Goal: Entertainment & Leisure: Consume media (video, audio)

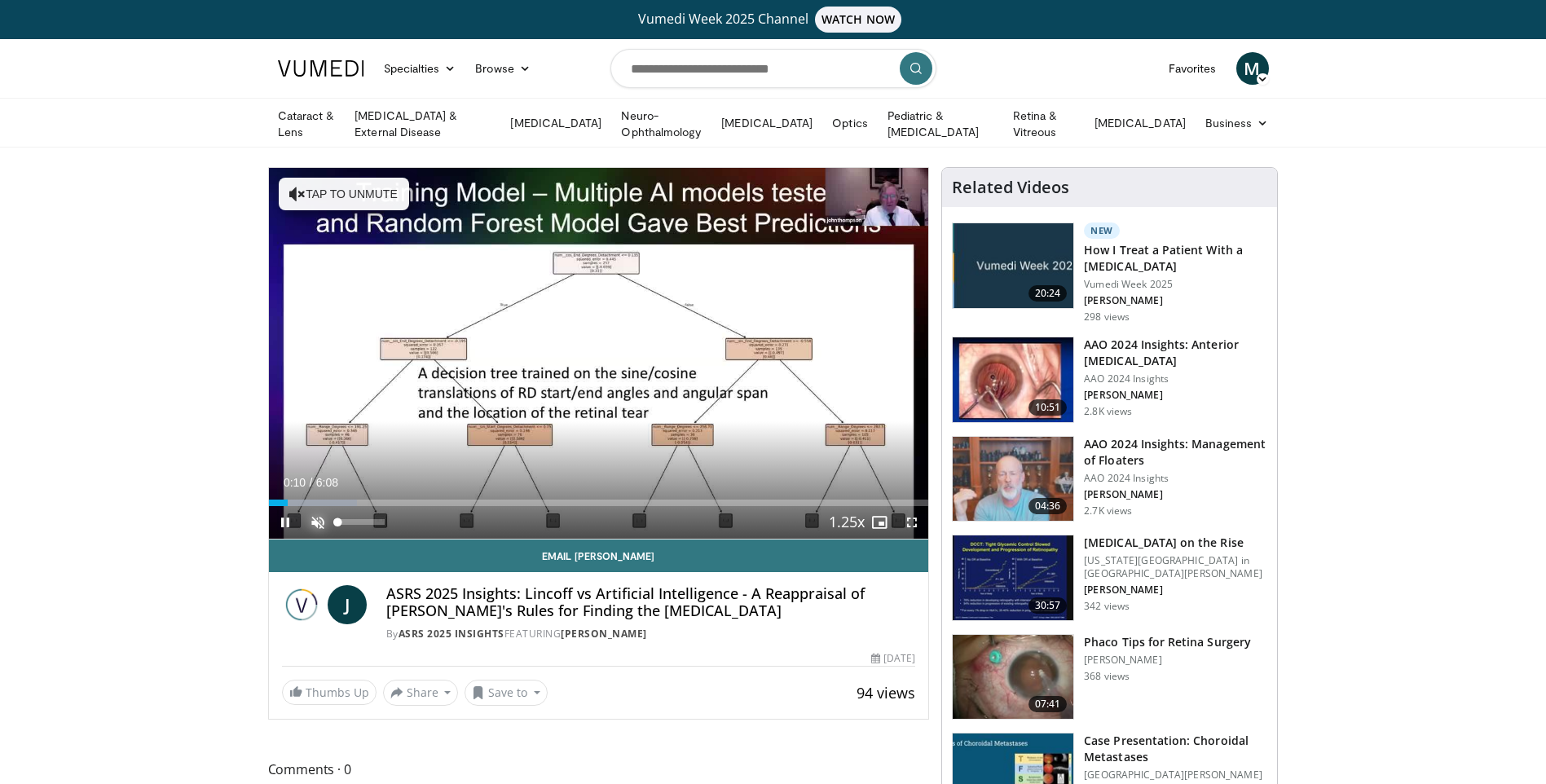
click at [314, 519] on span "Video Player" at bounding box center [318, 522] width 33 height 33
drag, startPoint x: 384, startPoint y: 520, endPoint x: 406, endPoint y: 519, distance: 22.0
click at [406, 519] on div "Mute 100%" at bounding box center [359, 522] width 114 height 33
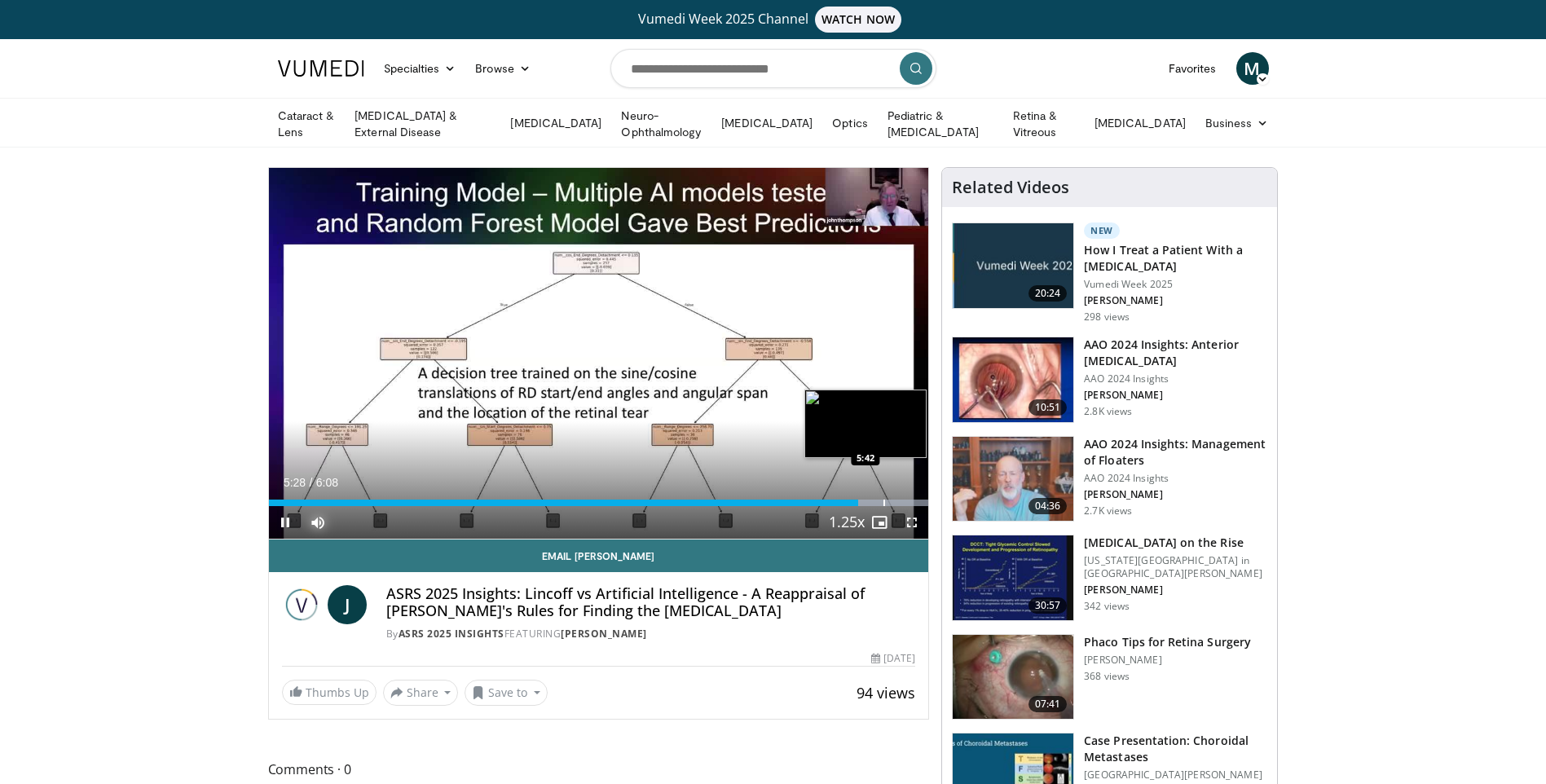
click at [883, 495] on div "Loaded : 100.00% 5:29 5:42" at bounding box center [599, 498] width 660 height 15
click at [901, 500] on div "Progress Bar" at bounding box center [902, 502] width 2 height 6
click at [904, 499] on div "Progress Bar" at bounding box center [905, 502] width 2 height 6
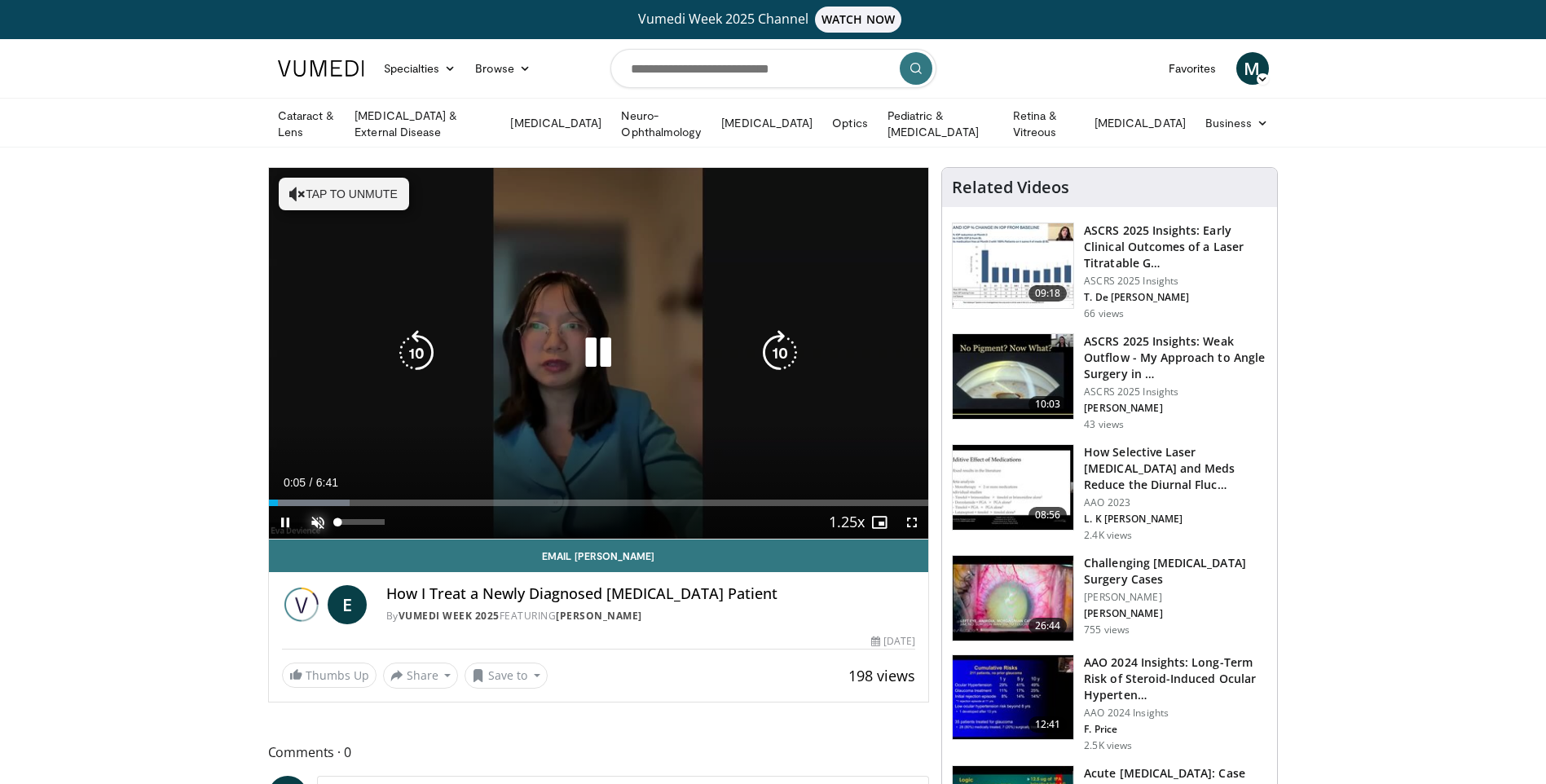
click at [323, 517] on span "Video Player" at bounding box center [318, 522] width 33 height 33
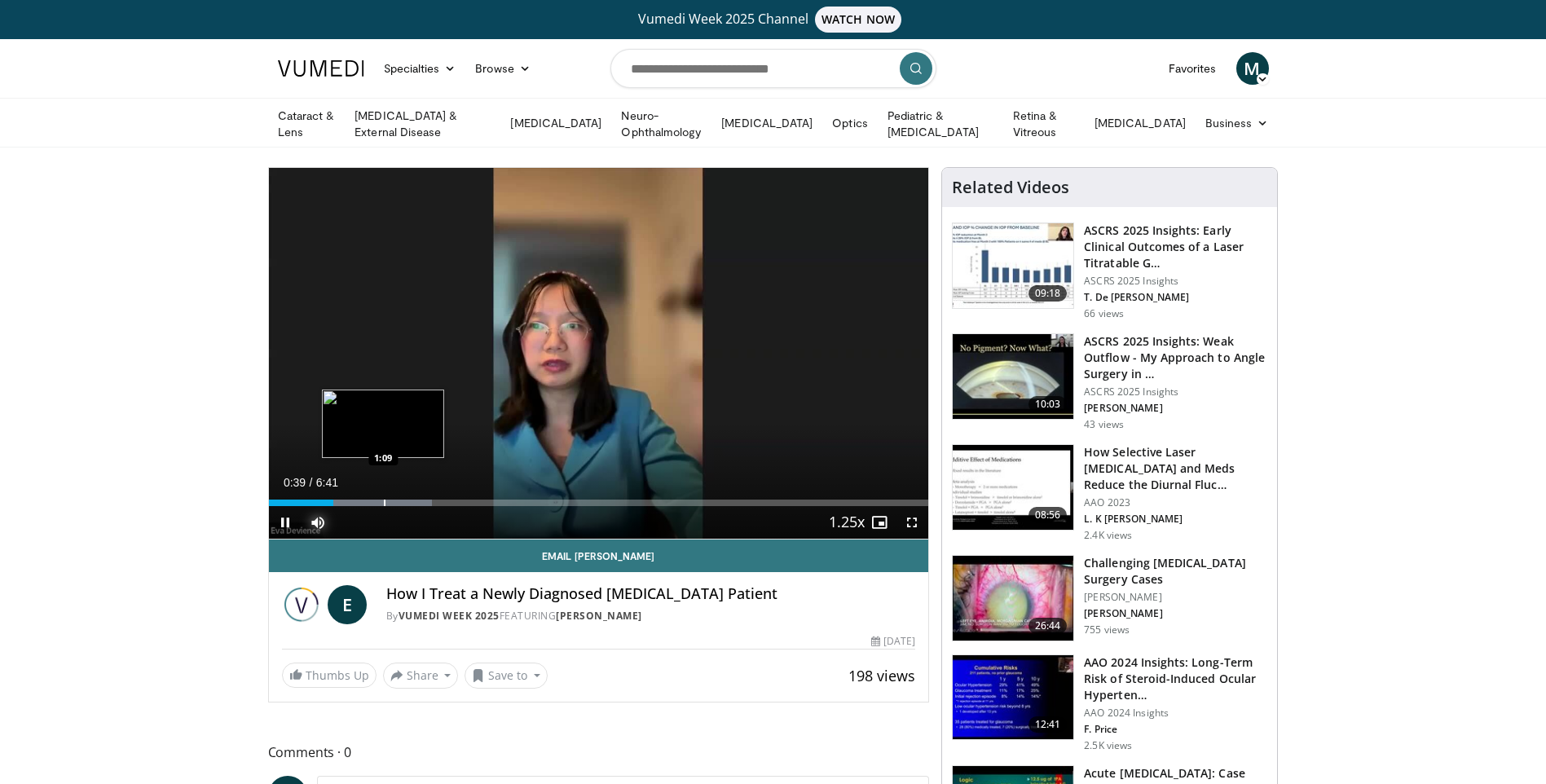
click at [386, 499] on div "Progress Bar" at bounding box center [385, 502] width 2 height 6
click at [418, 499] on div "Progress Bar" at bounding box center [419, 502] width 2 height 6
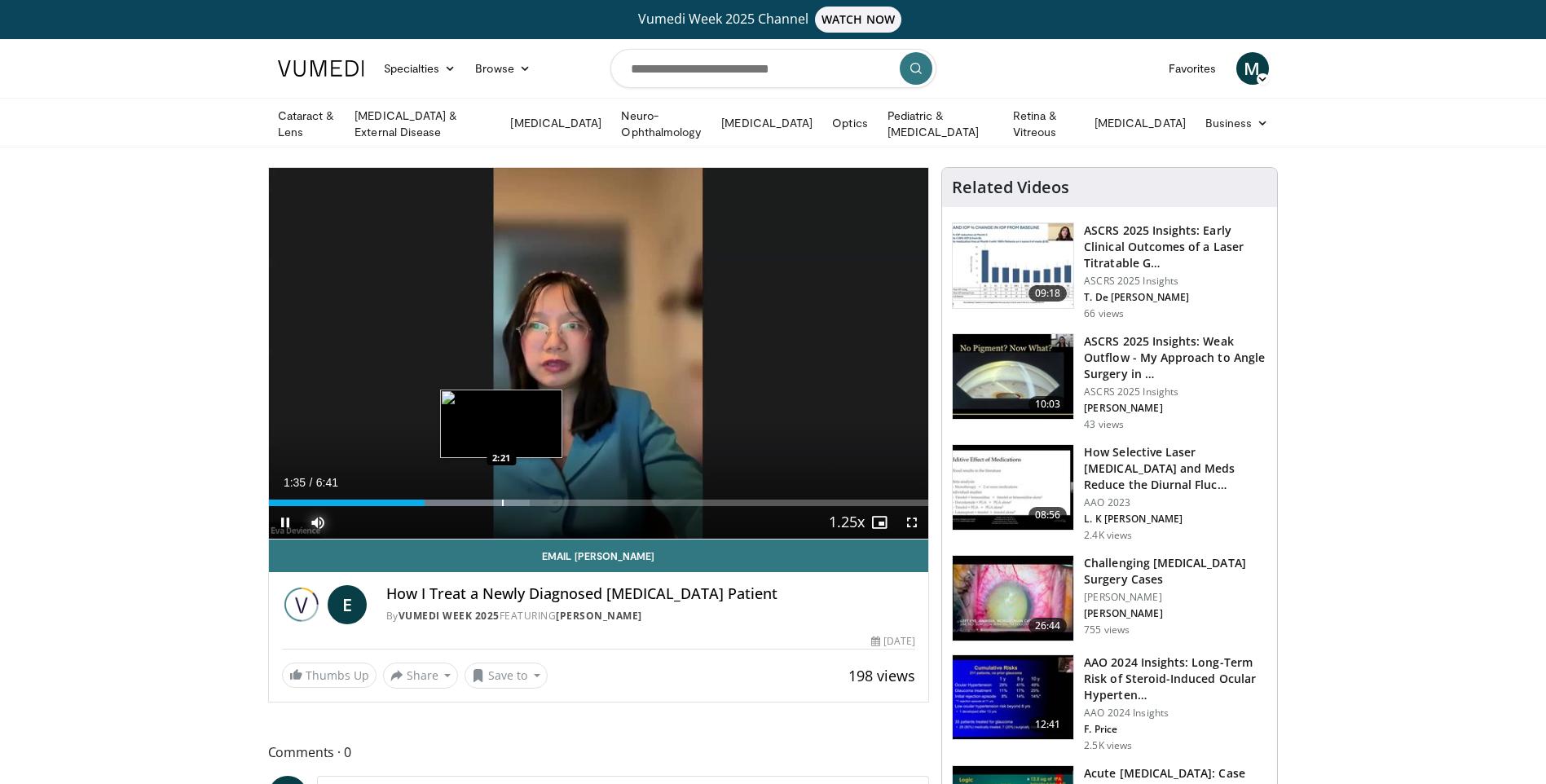
click at [502, 502] on div "Progress Bar" at bounding box center [503, 502] width 2 height 6
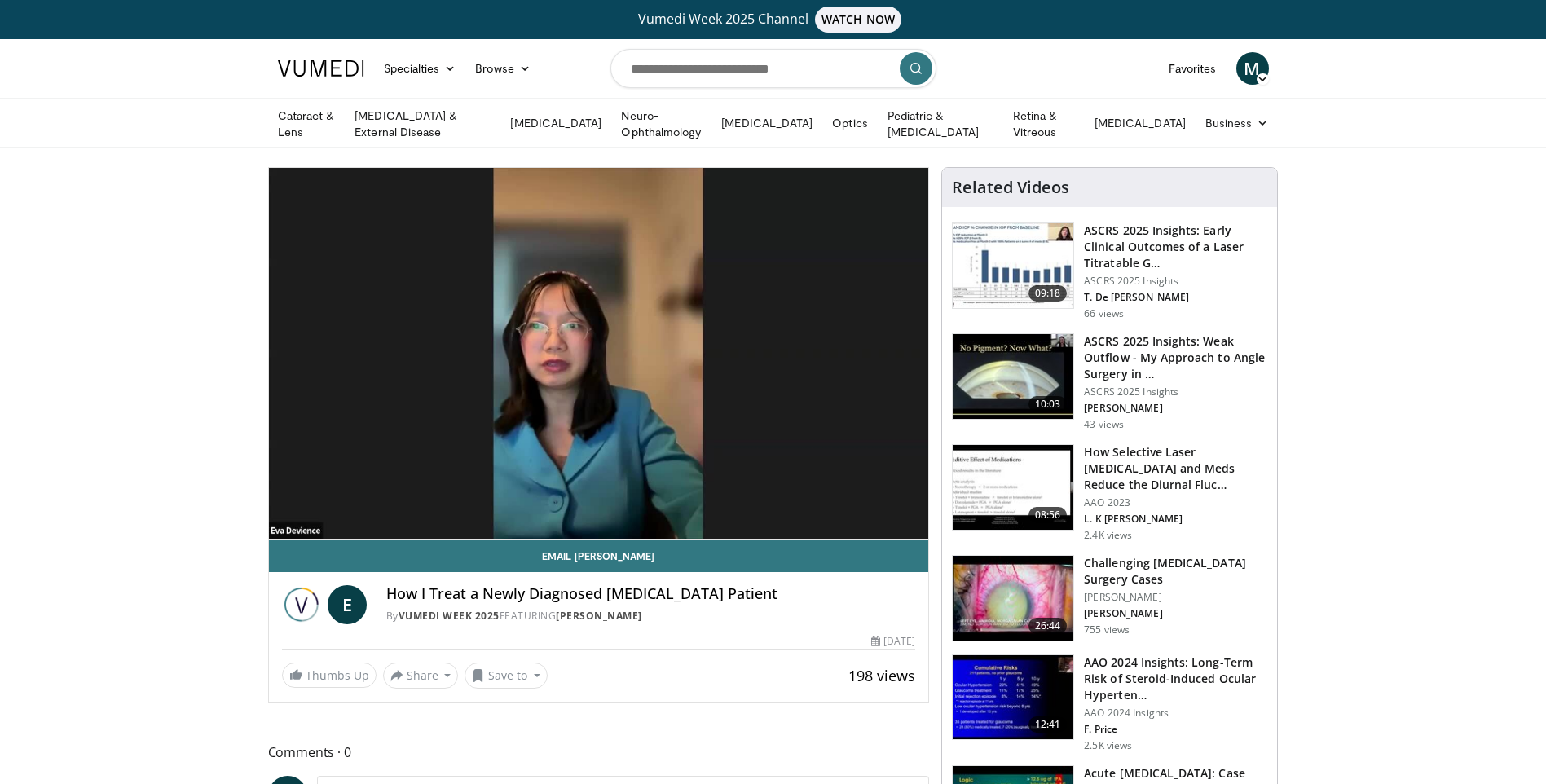
click at [533, 500] on div "10 seconds Tap to unmute" at bounding box center [599, 353] width 660 height 370
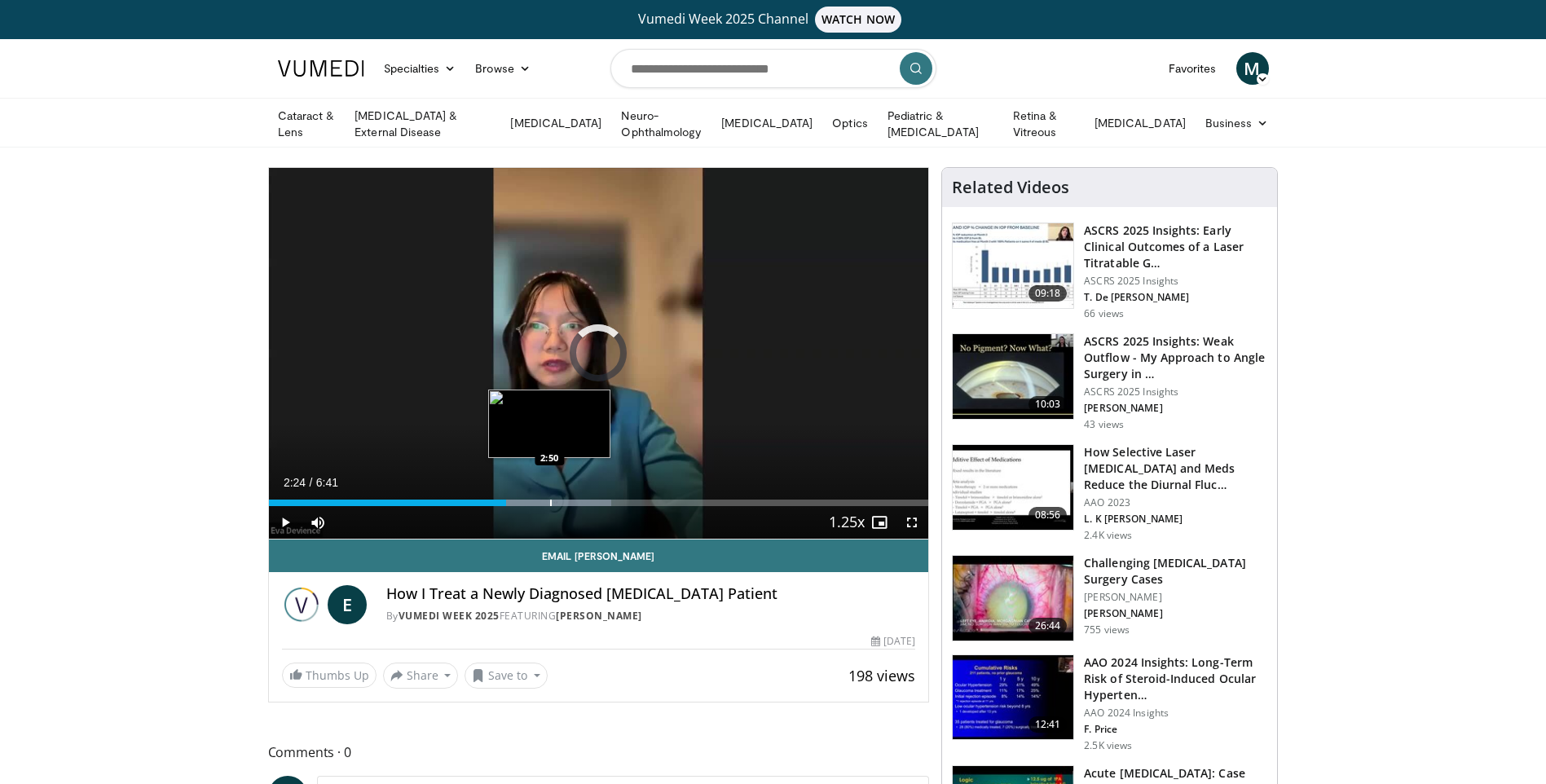
click at [550, 501] on div "Progress Bar" at bounding box center [551, 502] width 2 height 6
click at [286, 518] on span "Video Player" at bounding box center [286, 522] width 33 height 33
click at [604, 499] on div "Loaded : 61.77% 3:01 3:25" at bounding box center [599, 502] width 660 height 6
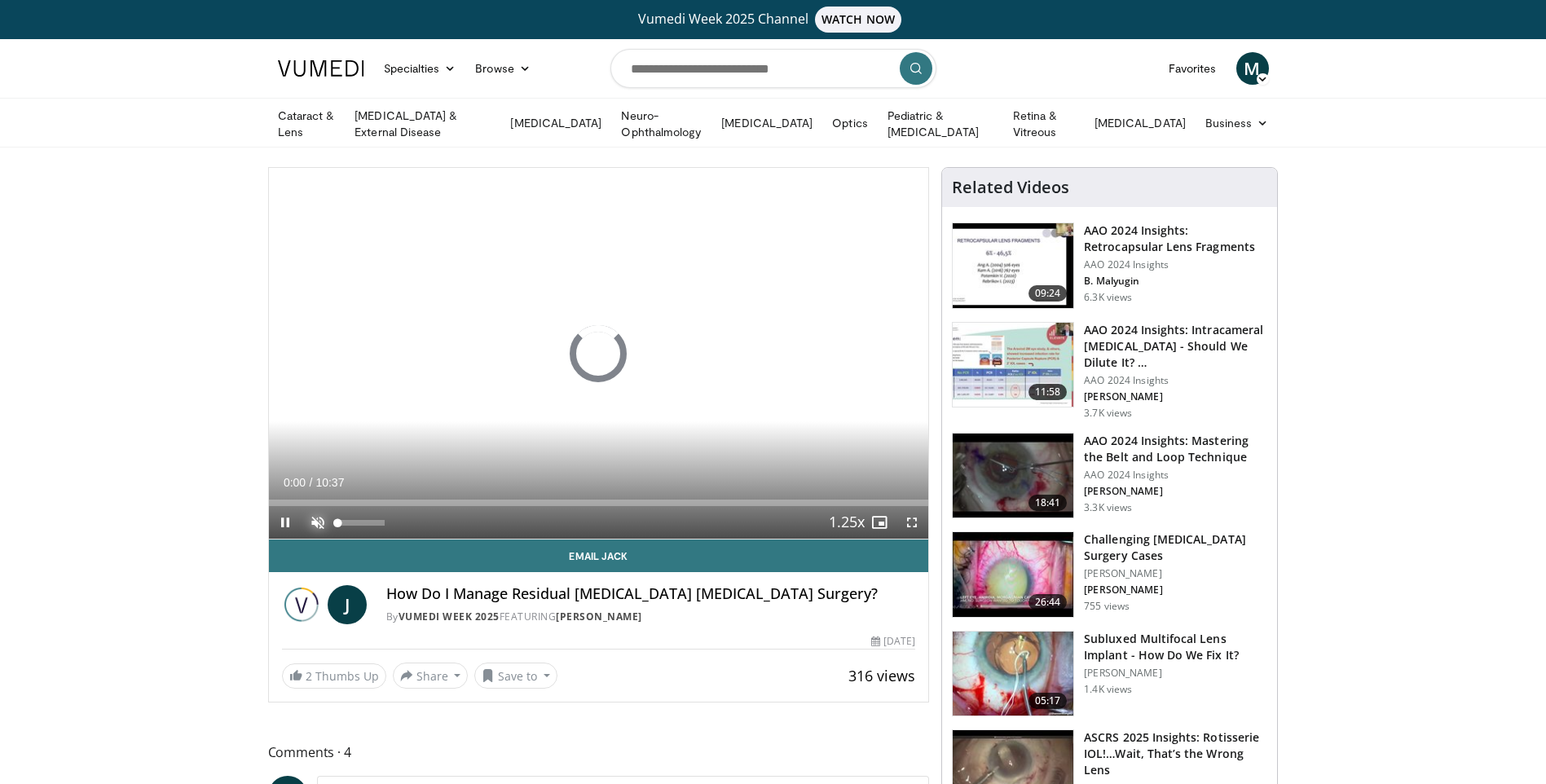
click at [322, 519] on span "Video Player" at bounding box center [318, 522] width 33 height 33
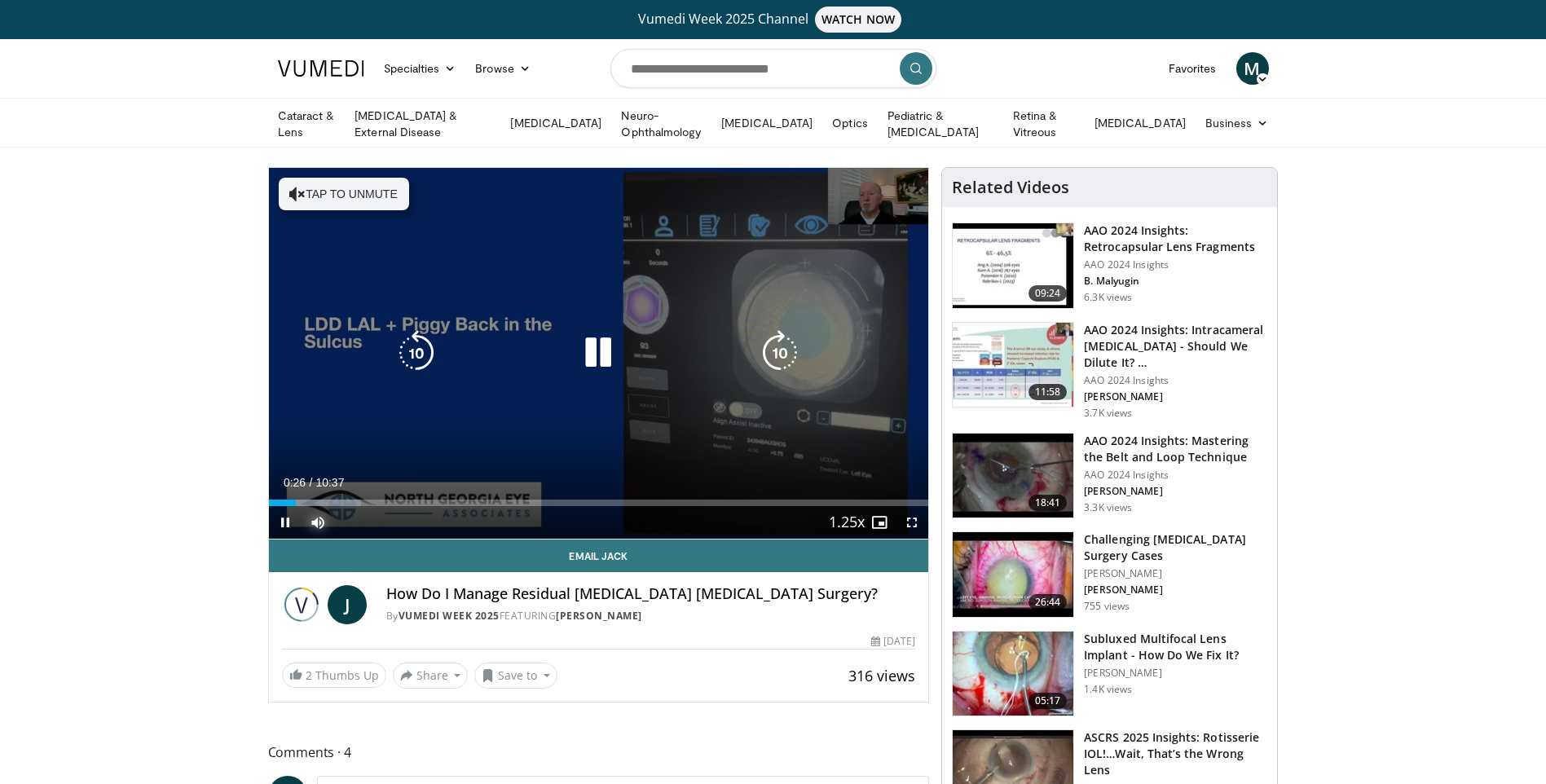
scroll to position [81, 0]
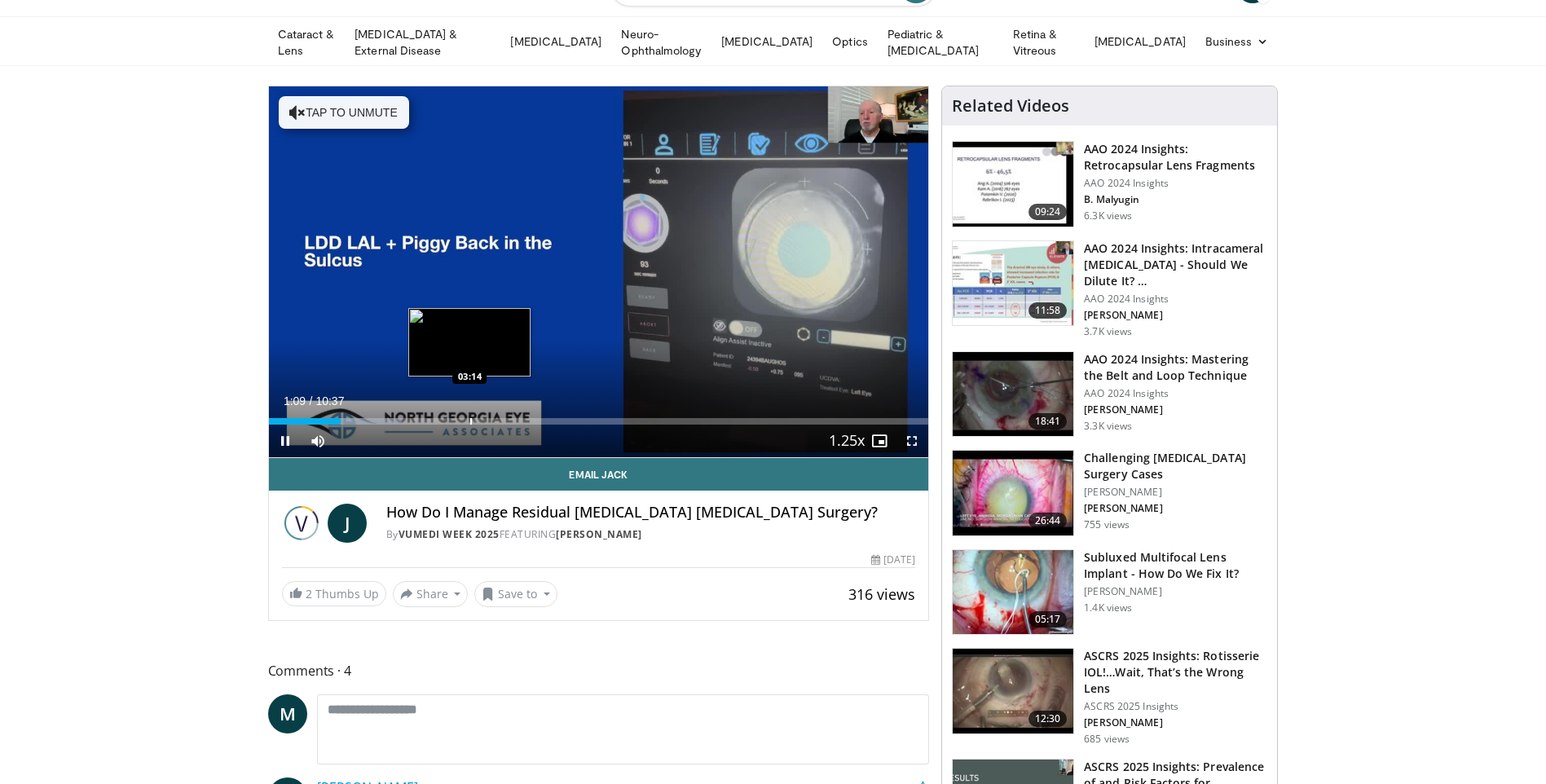
click at [469, 416] on video-js "**********" at bounding box center [599, 272] width 660 height 371
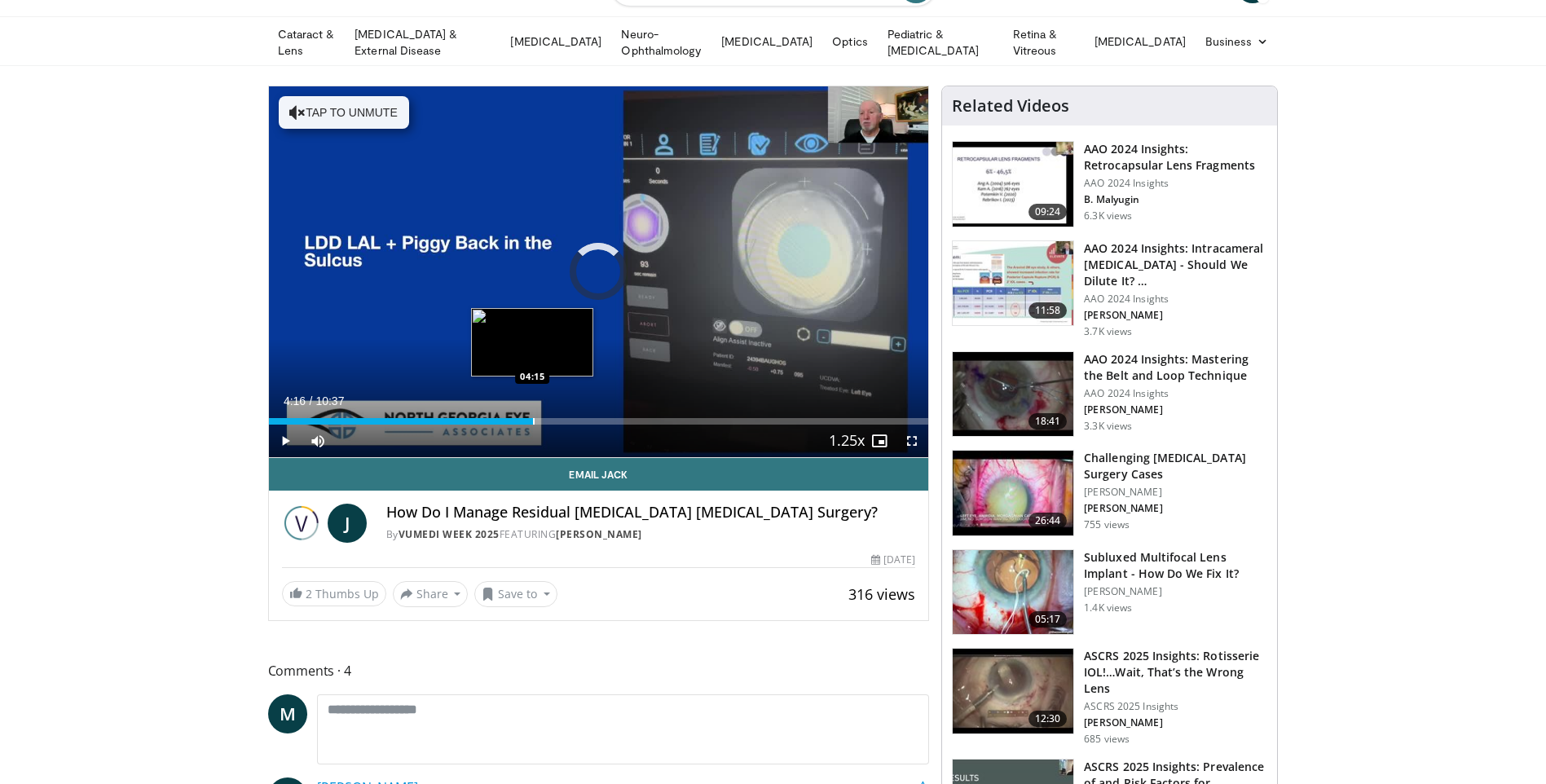
drag, startPoint x: 534, startPoint y: 418, endPoint x: 552, endPoint y: 415, distance: 18.2
click at [535, 418] on div "Progress Bar" at bounding box center [534, 421] width 2 height 6
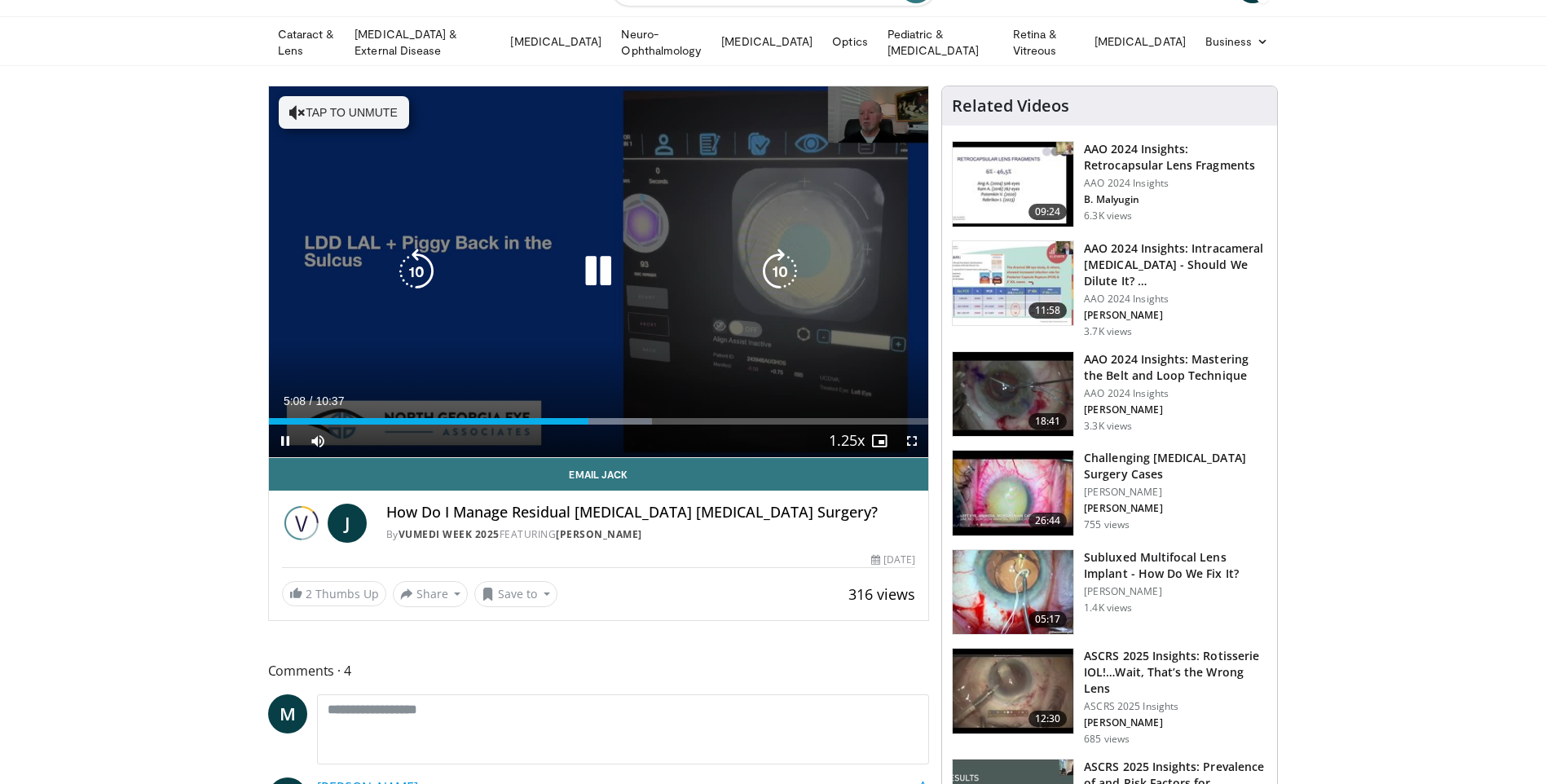
click at [337, 106] on button "Tap to unmute" at bounding box center [343, 112] width 130 height 33
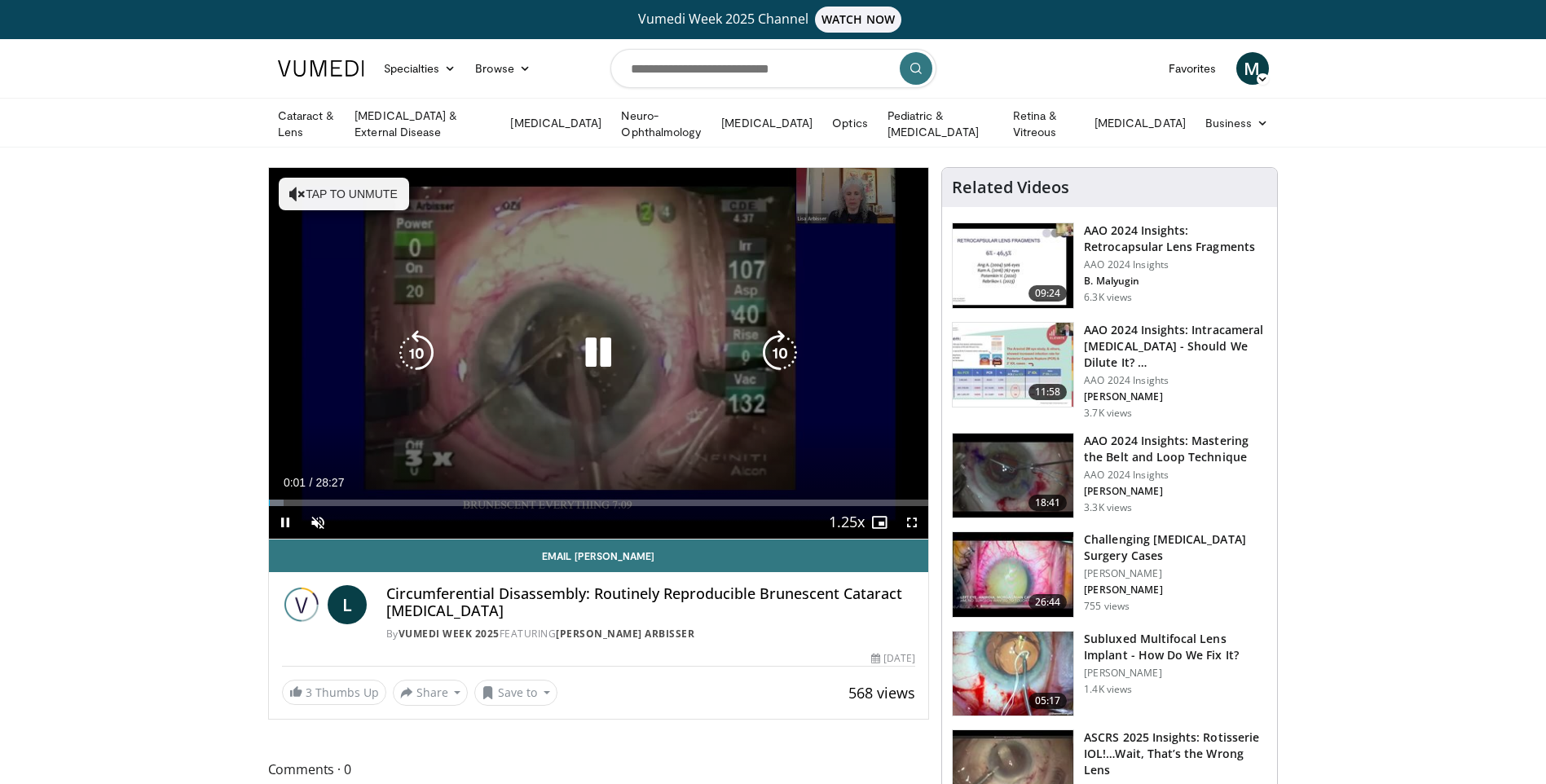
click at [336, 197] on button "Tap to unmute" at bounding box center [343, 194] width 130 height 33
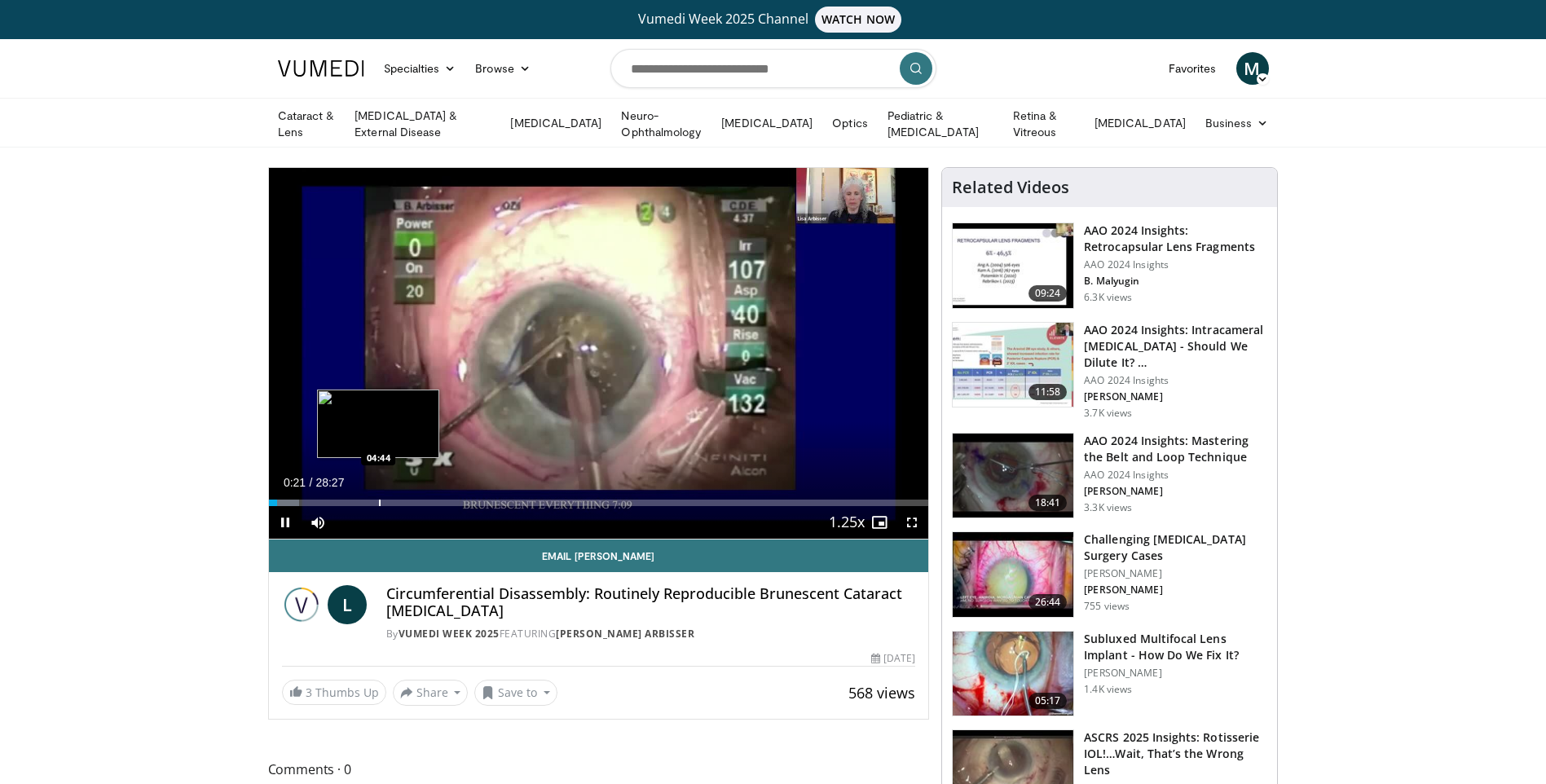
click at [379, 499] on div "Progress Bar" at bounding box center [379, 502] width 2 height 6
click at [402, 500] on div "Progress Bar" at bounding box center [403, 502] width 2 height 6
drag, startPoint x: 420, startPoint y: 501, endPoint x: 442, endPoint y: 502, distance: 22.0
click at [427, 501] on div "Loaded : 22.87% 05:46 06:32" at bounding box center [599, 502] width 660 height 6
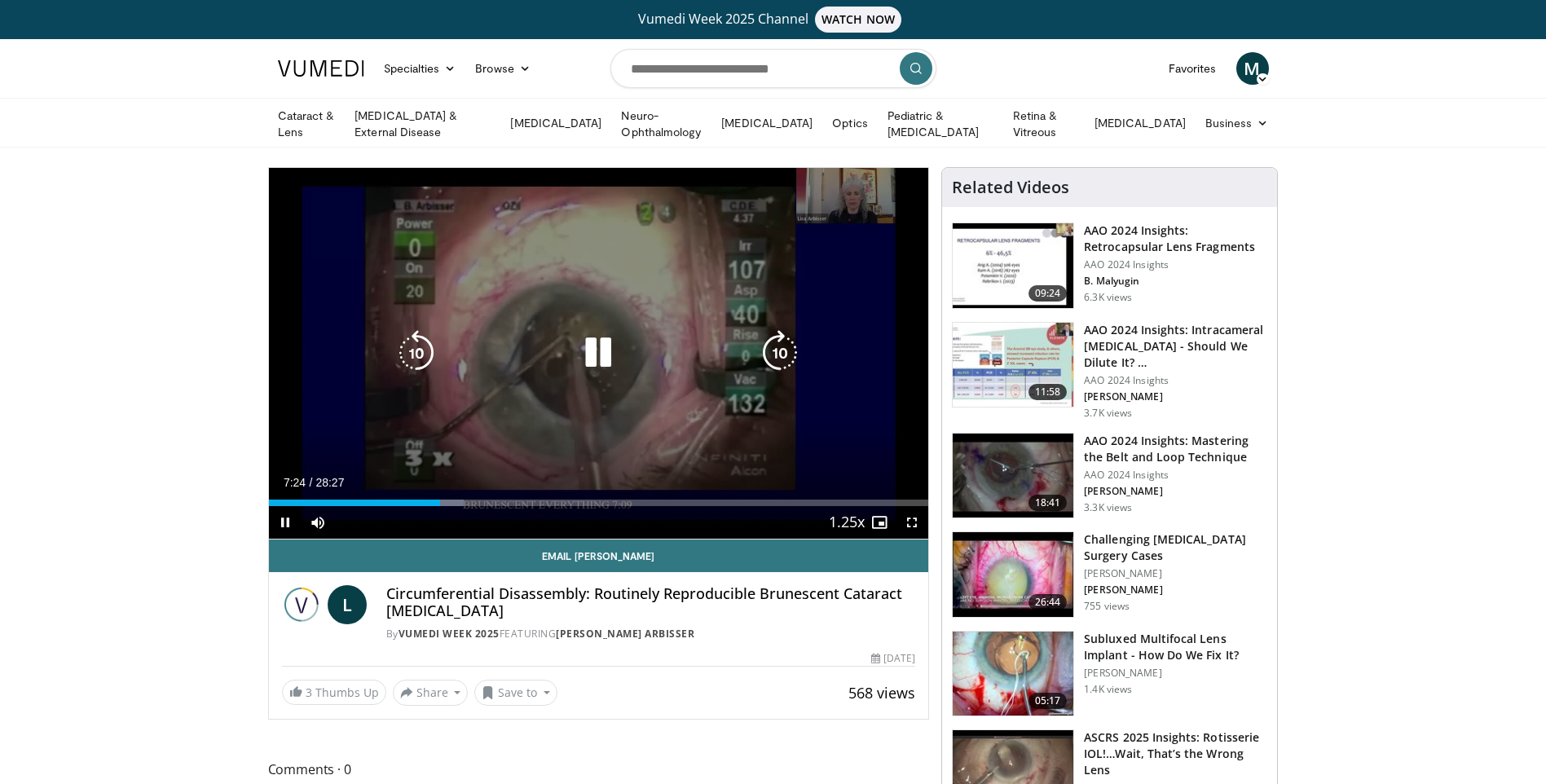
click at [435, 462] on div "10 seconds Tap to unmute" at bounding box center [599, 353] width 660 height 370
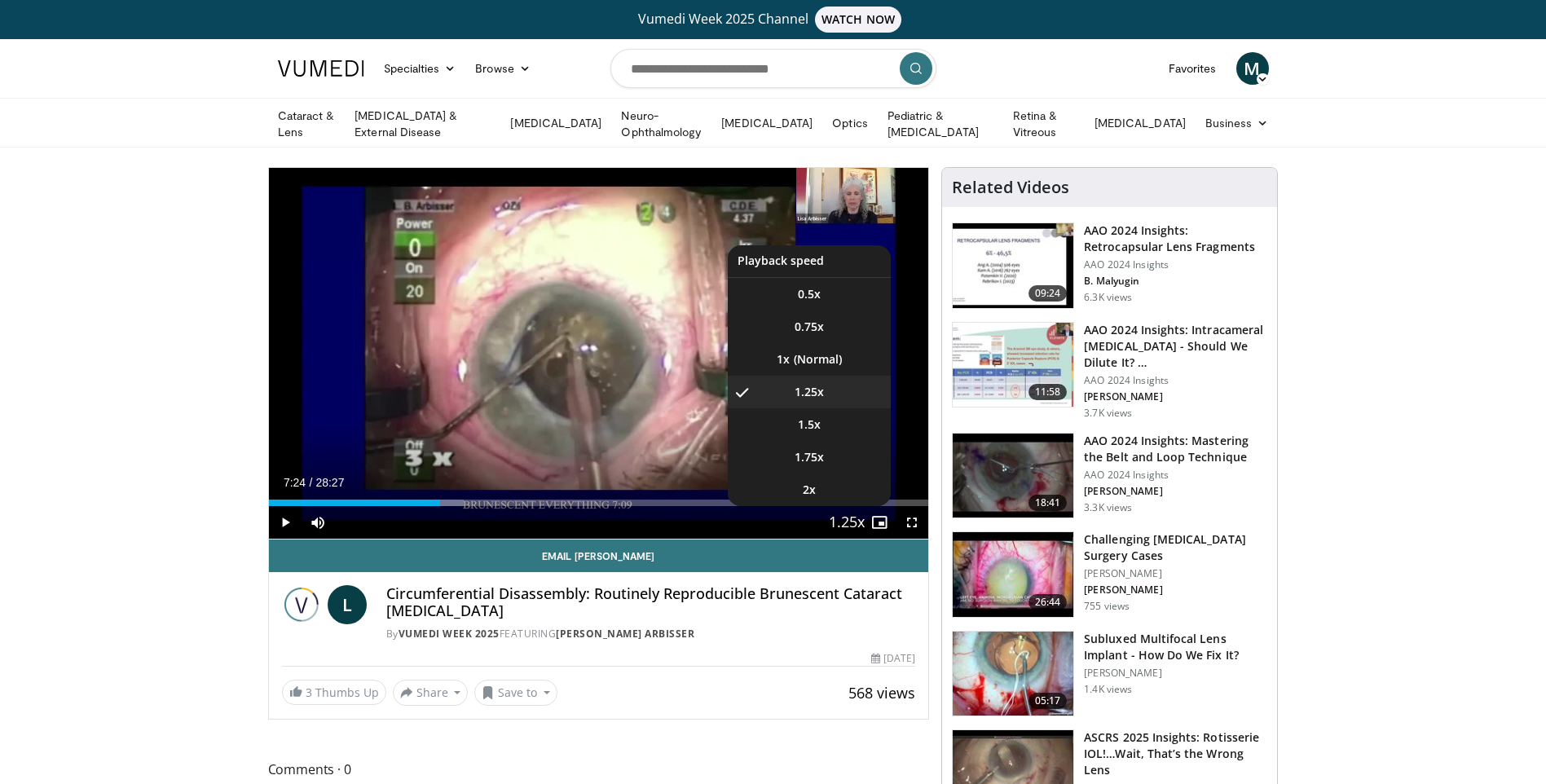
click at [842, 519] on span "Video Player" at bounding box center [846, 523] width 23 height 33
click at [815, 354] on li "1x" at bounding box center [809, 359] width 163 height 33
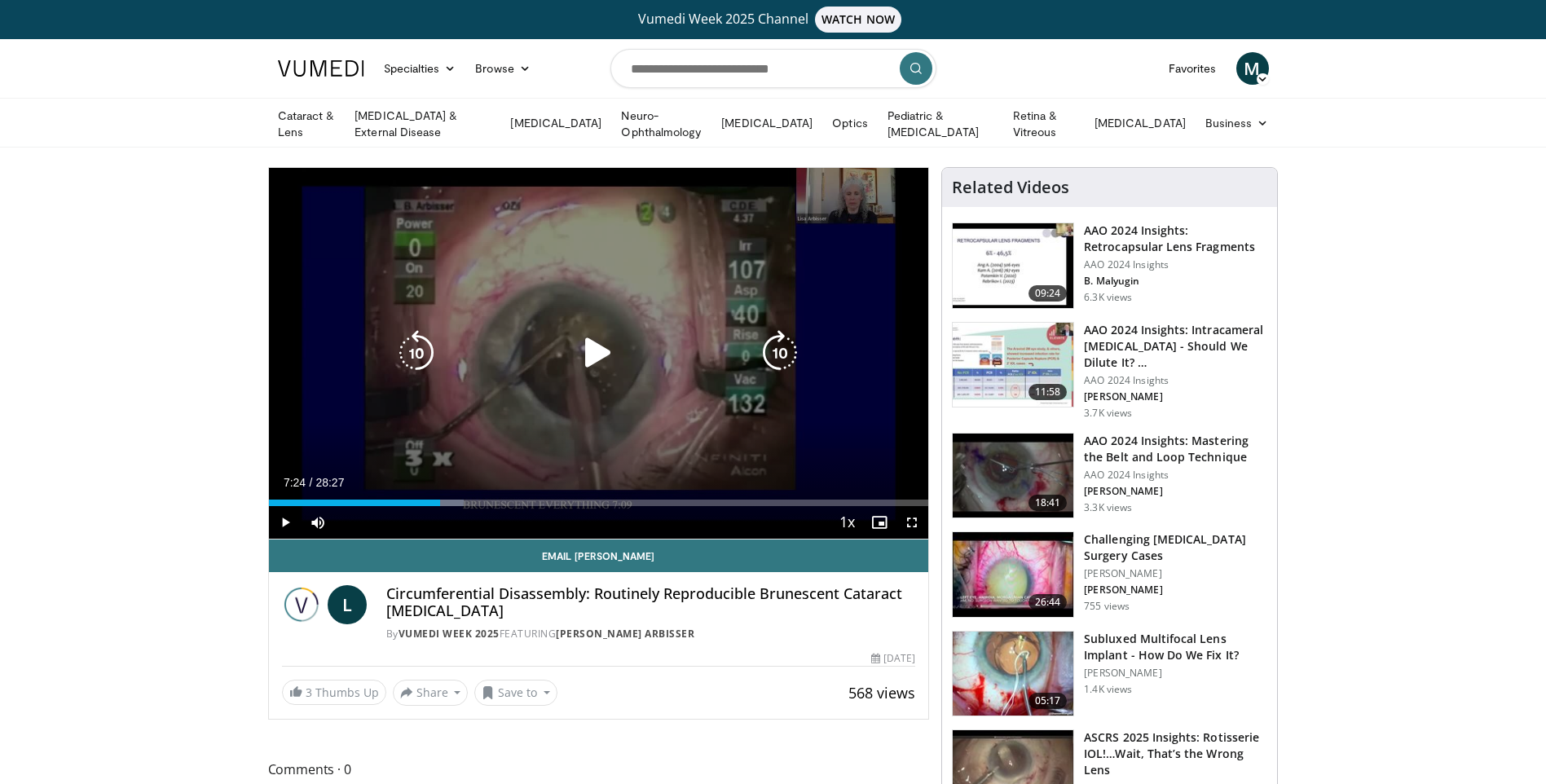
click at [604, 348] on icon "Video Player" at bounding box center [598, 352] width 46 height 46
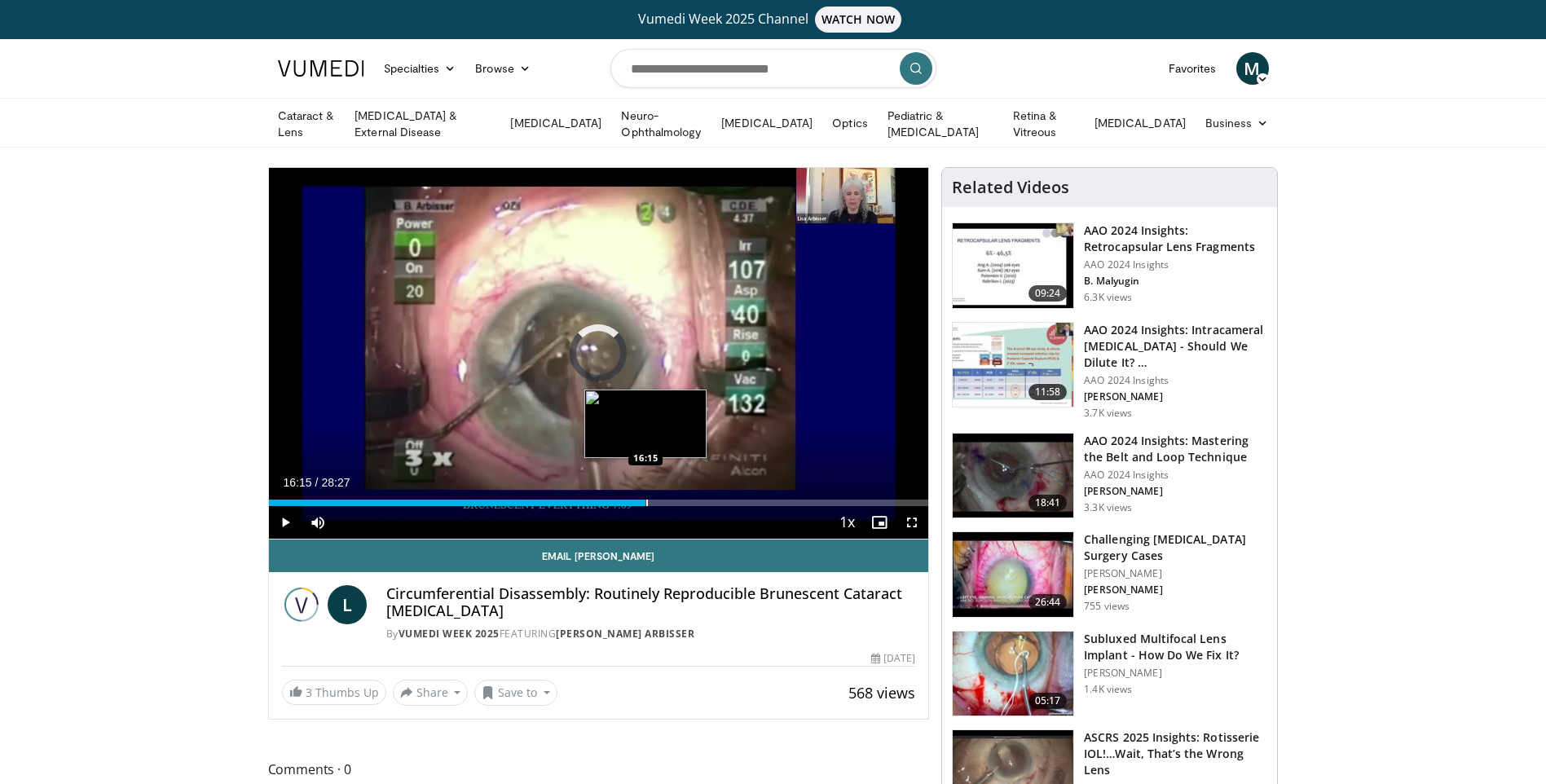
click at [646, 502] on div "Progress Bar" at bounding box center [647, 502] width 2 height 6
click at [678, 502] on div "Progress Bar" at bounding box center [679, 502] width 2 height 6
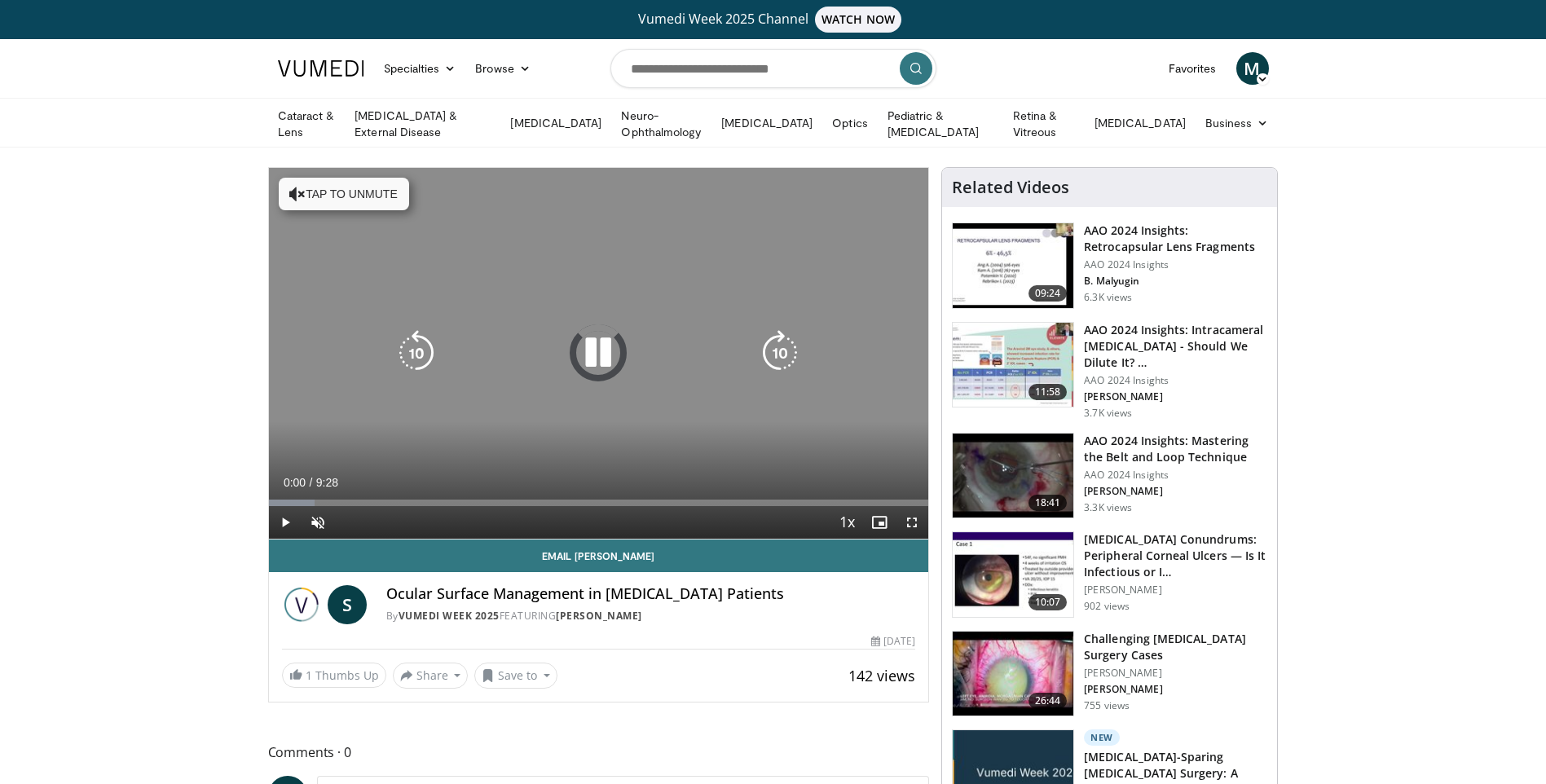
click at [365, 191] on button "Tap to unmute" at bounding box center [343, 194] width 130 height 33
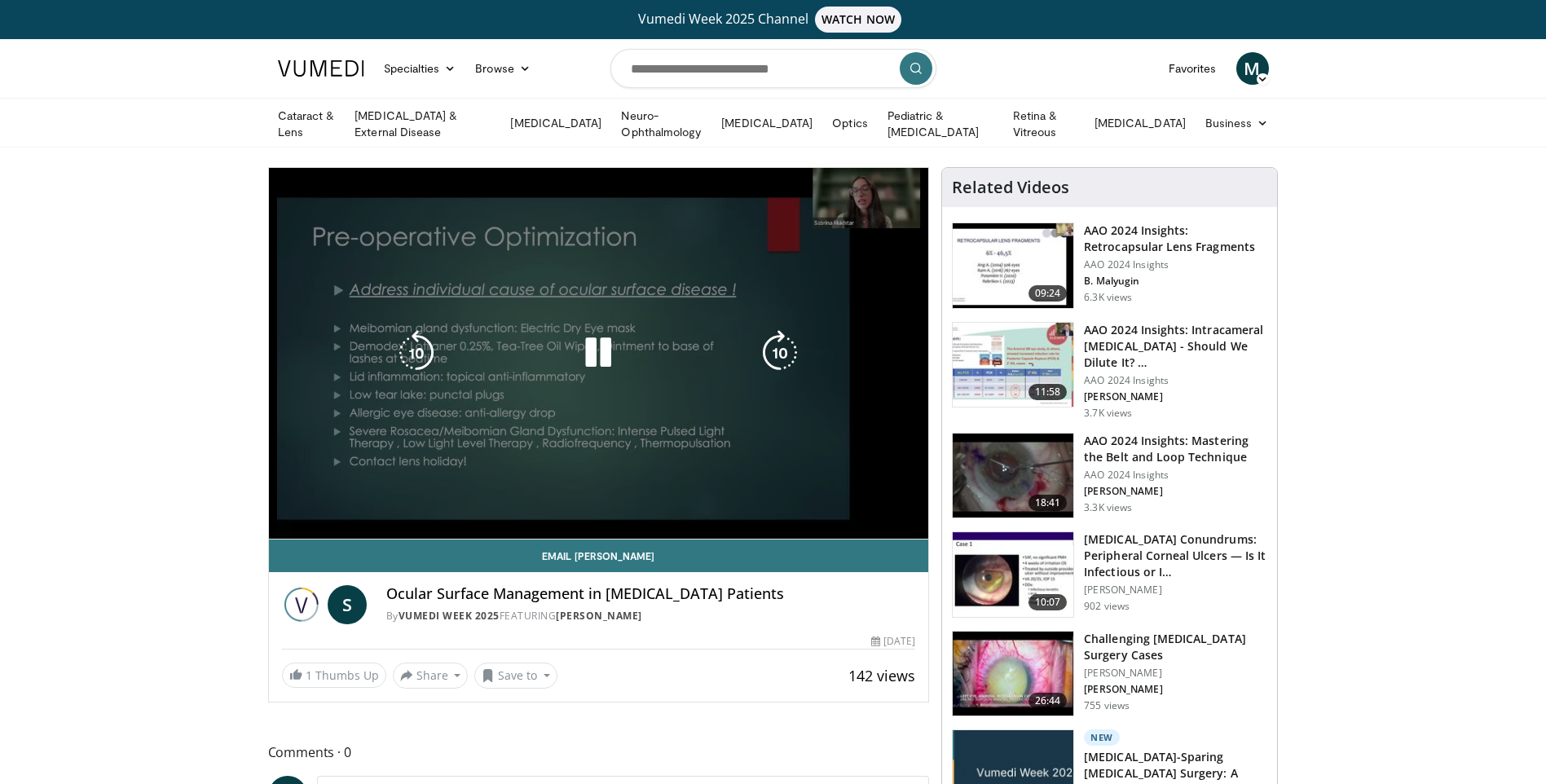
drag, startPoint x: 116, startPoint y: 694, endPoint x: 445, endPoint y: 229, distance: 569.6
click at [445, 229] on div "10 seconds Tap to unmute" at bounding box center [599, 353] width 660 height 370
